Goal: Entertainment & Leisure: Consume media (video, audio)

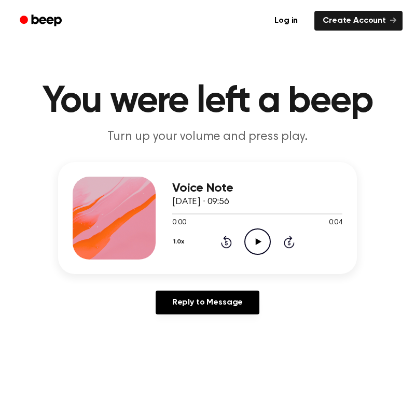
click at [254, 234] on icon "Play Audio" at bounding box center [257, 242] width 26 height 26
click at [256, 242] on icon "Pause Audio" at bounding box center [257, 242] width 26 height 26
click at [250, 244] on icon "Play Audio" at bounding box center [257, 242] width 26 height 26
click at [258, 240] on icon at bounding box center [258, 242] width 6 height 7
click at [262, 242] on icon "Pause Audio" at bounding box center [257, 242] width 26 height 26
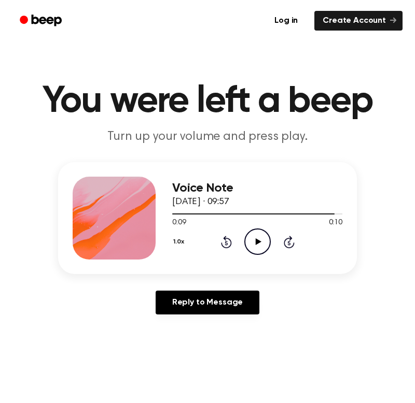
click at [256, 239] on icon "Play Audio" at bounding box center [257, 242] width 26 height 26
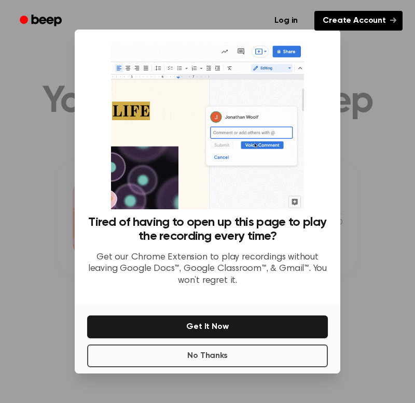
click at [375, 30] on link "Create Account" at bounding box center [358, 21] width 88 height 20
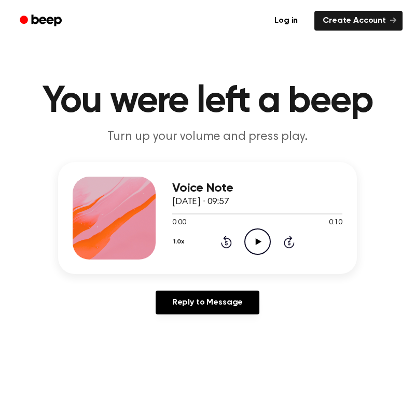
click at [259, 246] on icon "Play Audio" at bounding box center [257, 242] width 26 height 26
click at [252, 239] on icon "Pause Audio" at bounding box center [257, 242] width 26 height 26
click at [257, 232] on icon "Play Audio" at bounding box center [257, 242] width 26 height 26
click at [258, 232] on icon "Play Audio" at bounding box center [257, 242] width 26 height 26
click at [252, 254] on circle at bounding box center [257, 241] width 25 height 25
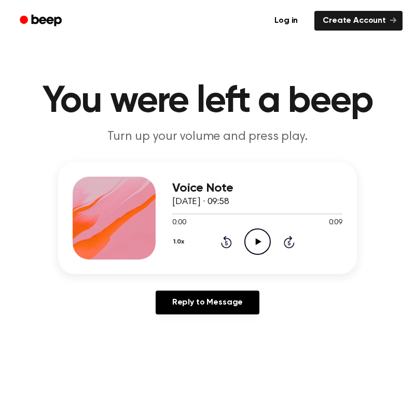
click at [249, 252] on circle at bounding box center [257, 241] width 25 height 25
click at [256, 253] on icon "Play Audio" at bounding box center [257, 242] width 26 height 26
click at [256, 244] on icon "Play Audio" at bounding box center [257, 242] width 26 height 26
click at [259, 239] on icon "Play Audio" at bounding box center [257, 242] width 26 height 26
click at [259, 238] on icon "Play Audio" at bounding box center [257, 242] width 26 height 26
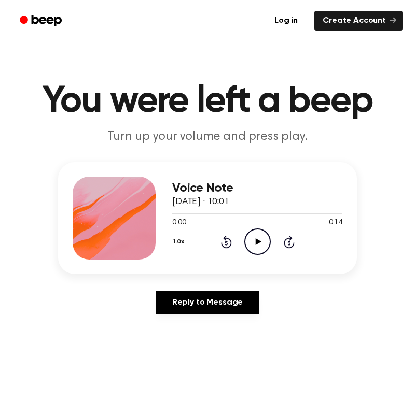
click at [252, 245] on icon "Play Audio" at bounding box center [257, 242] width 26 height 26
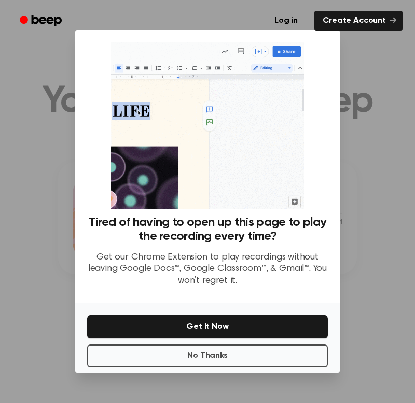
click at [365, 163] on div at bounding box center [207, 201] width 415 height 403
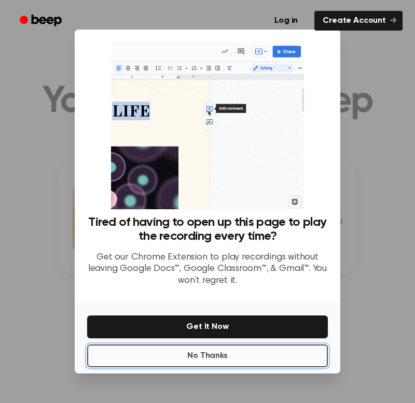
click at [227, 358] on button "No Thanks" at bounding box center [207, 356] width 241 height 23
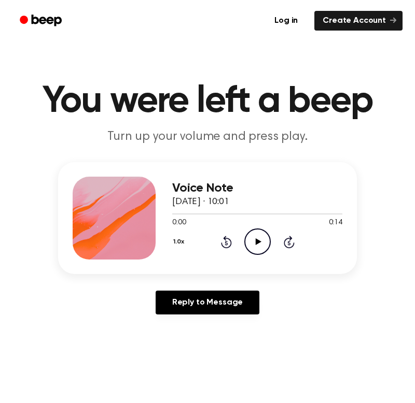
click at [253, 236] on icon "Play Audio" at bounding box center [257, 242] width 26 height 26
